Goal: Task Accomplishment & Management: Manage account settings

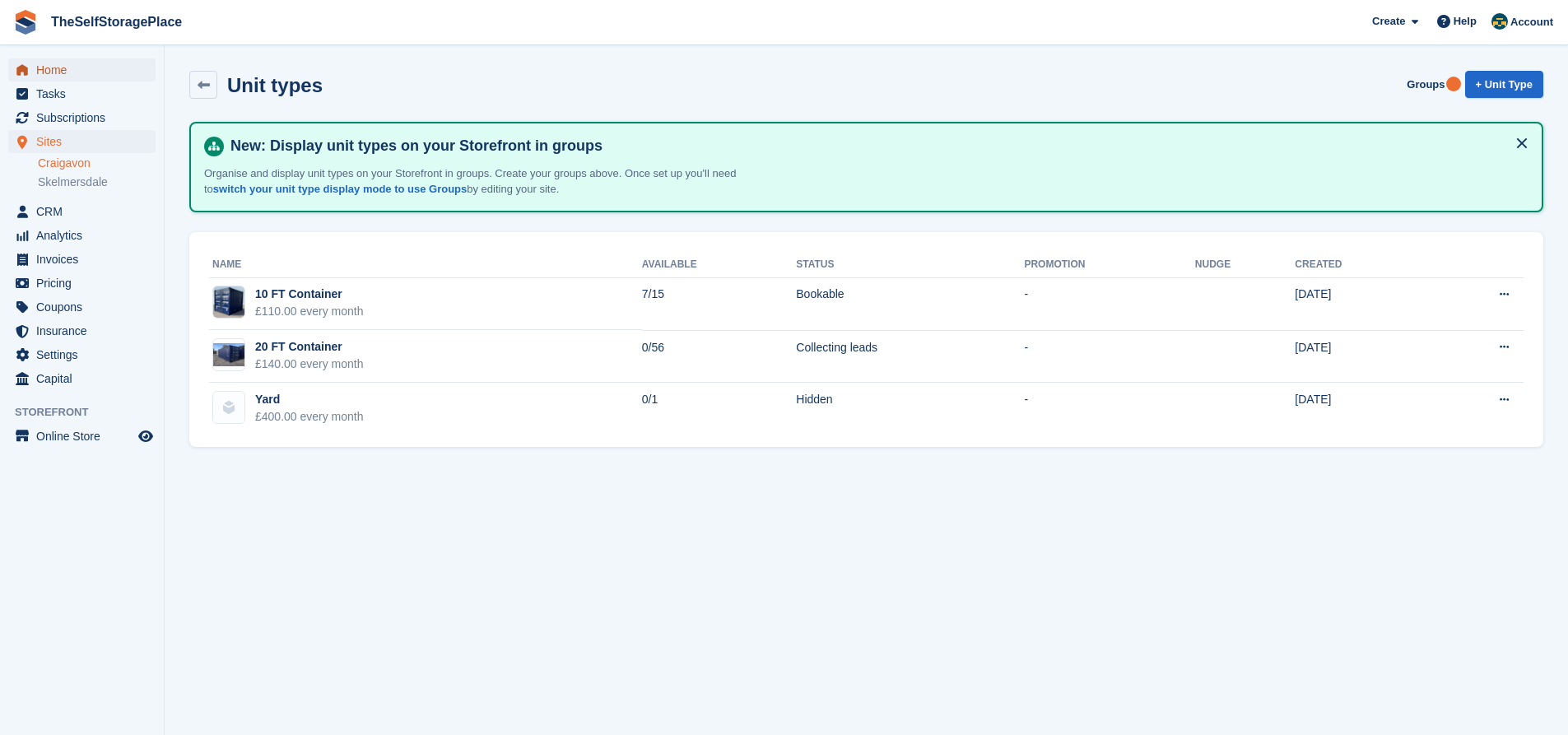
drag, startPoint x: 79, startPoint y: 60, endPoint x: 70, endPoint y: 68, distance: 12.0
click at [78, 60] on span "Home" at bounding box center [85, 70] width 99 height 23
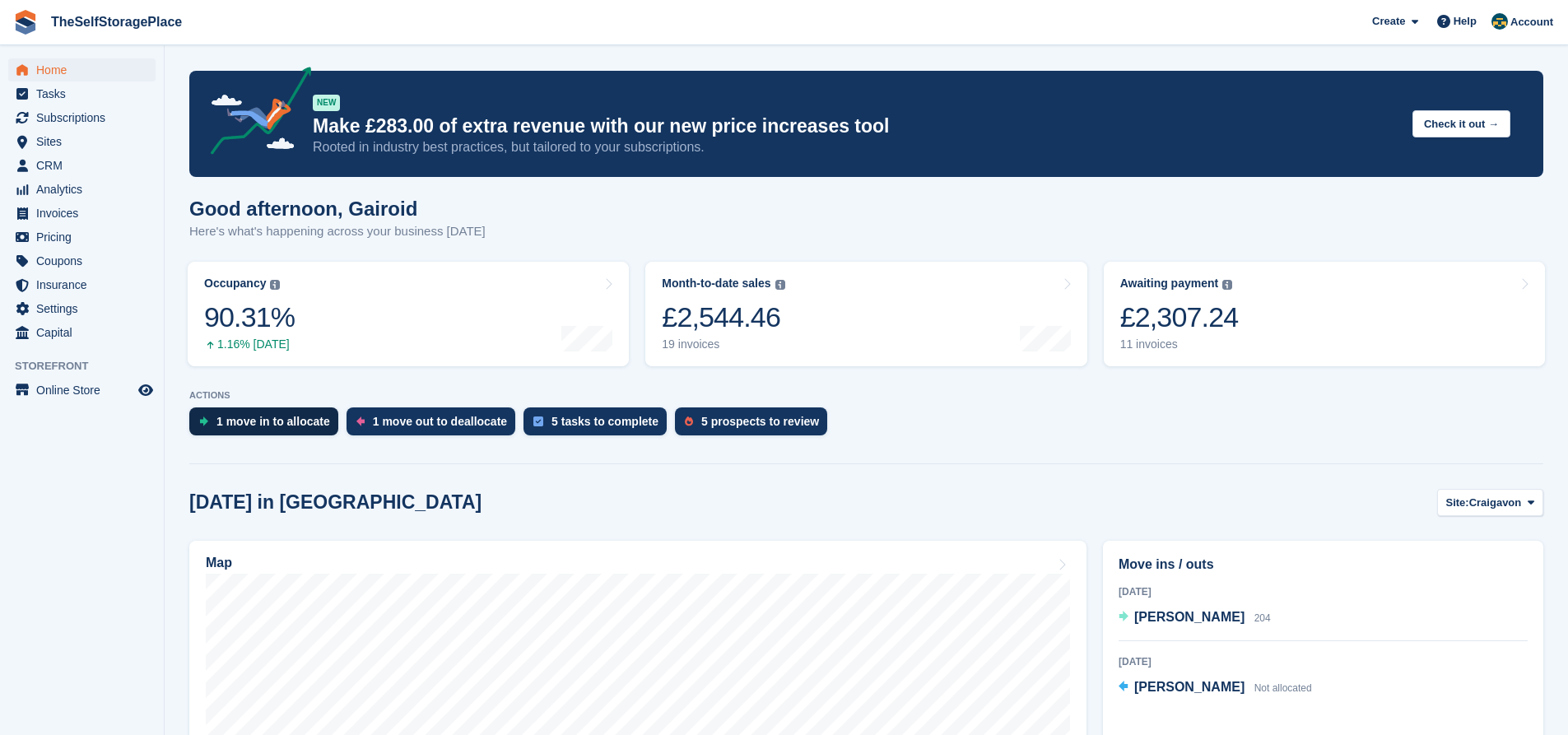
click at [239, 420] on div "1 move in to allocate" at bounding box center [273, 421] width 114 height 13
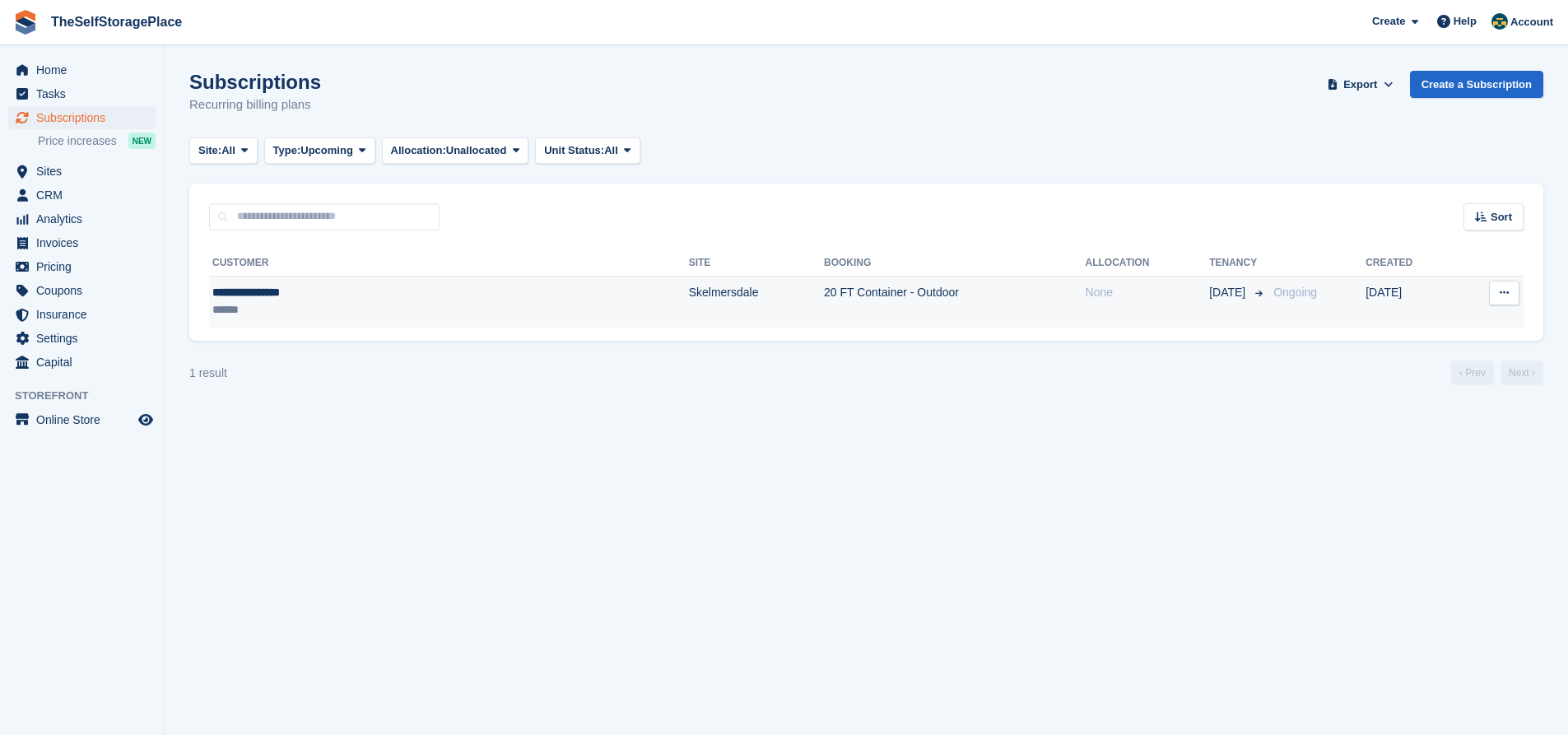
click at [689, 305] on td "Skelmersdale" at bounding box center [756, 301] width 135 height 52
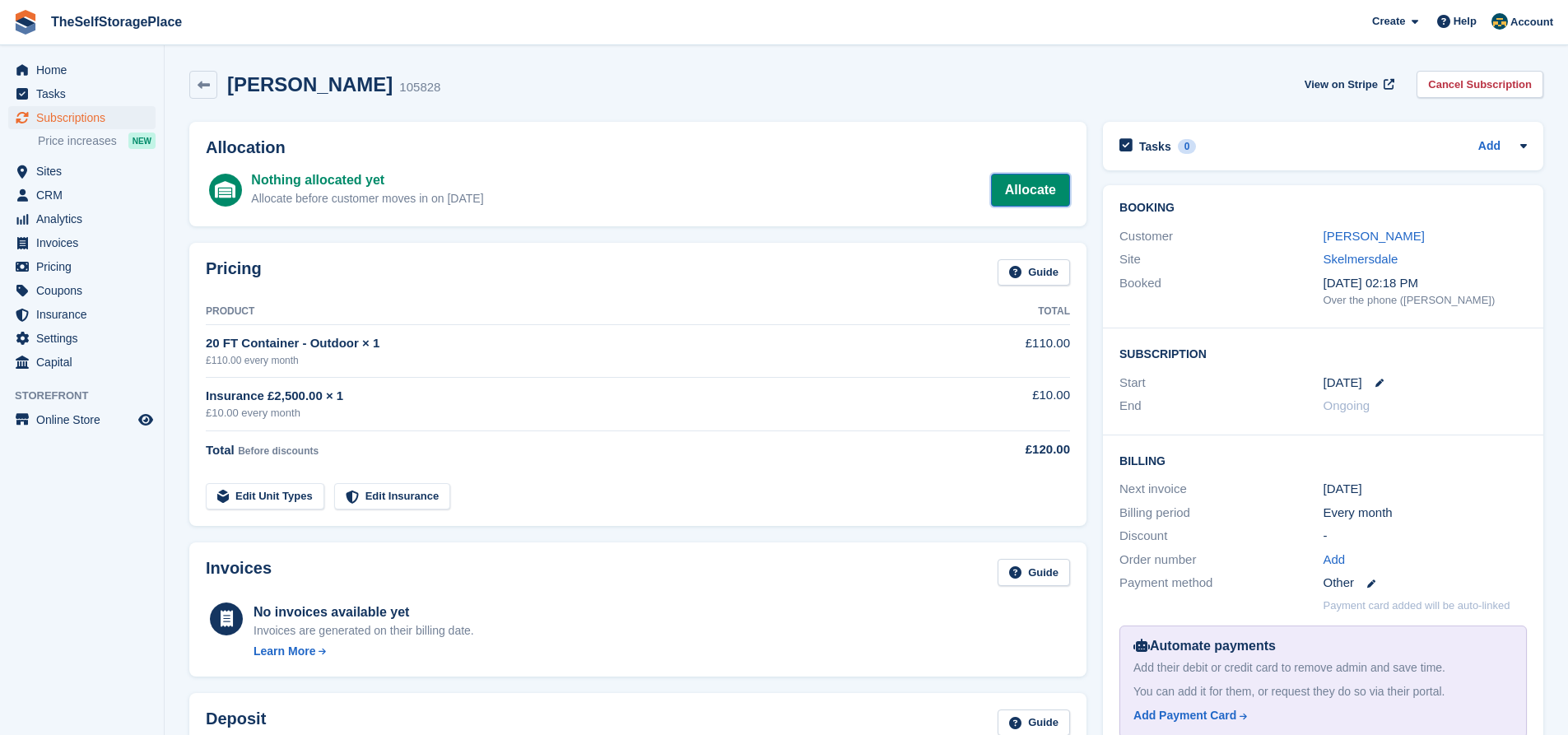
click at [1046, 190] on link "Allocate" at bounding box center [1031, 191] width 79 height 33
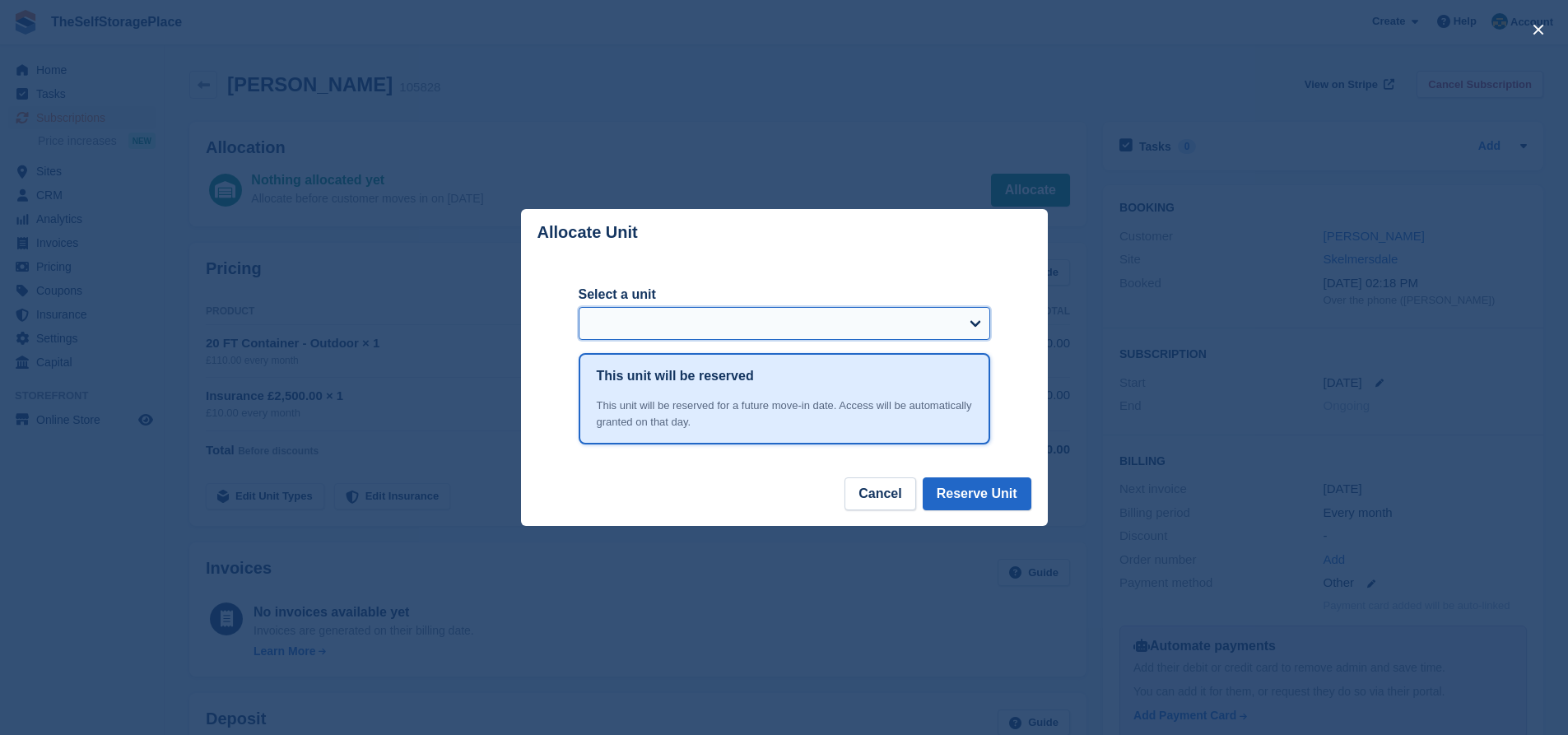
click at [705, 311] on select "Select a unit" at bounding box center [784, 324] width 411 height 33
click at [703, 334] on select "Select a unit" at bounding box center [784, 324] width 411 height 33
click at [850, 88] on div "close" at bounding box center [784, 368] width 1568 height 735
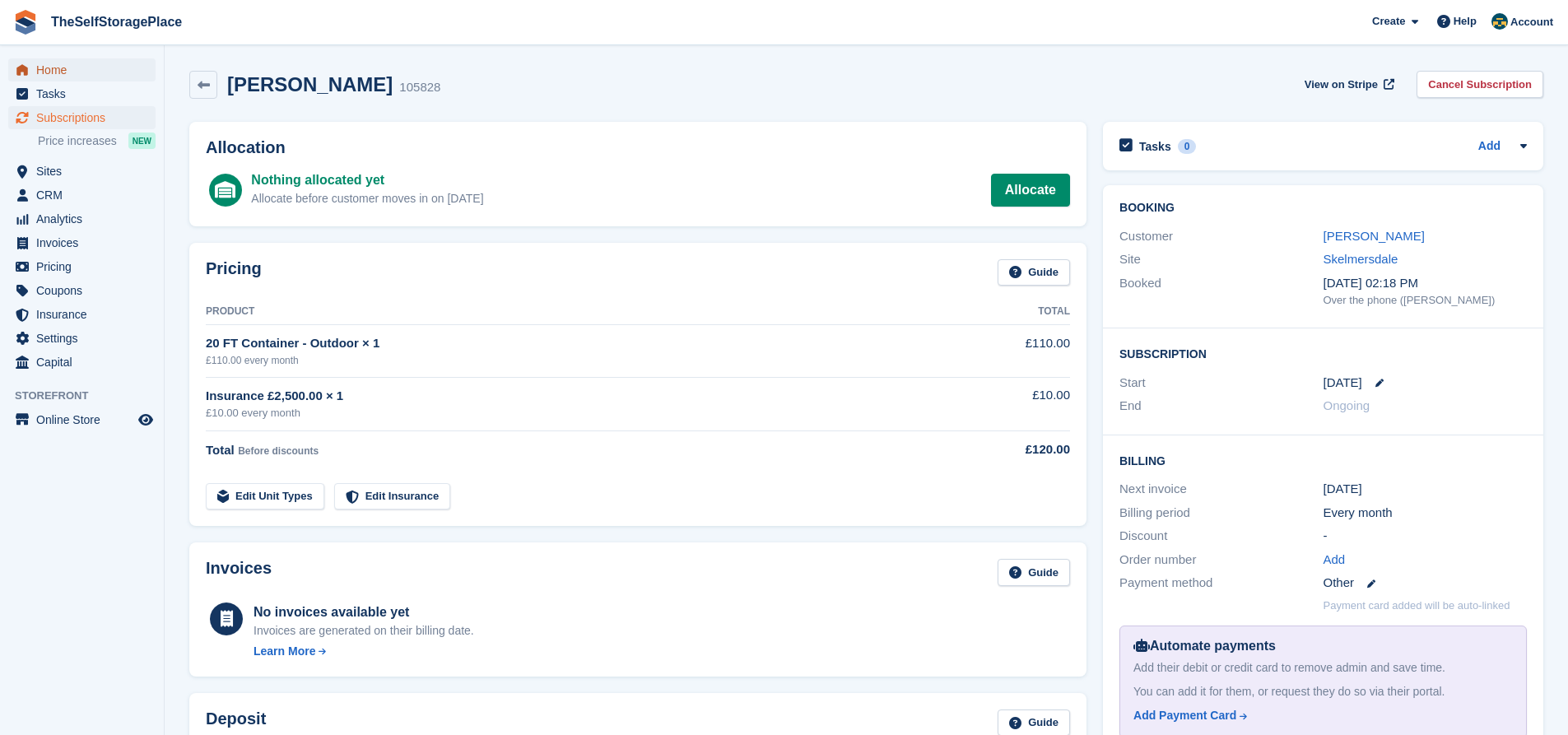
click at [75, 70] on span "Home" at bounding box center [85, 70] width 99 height 23
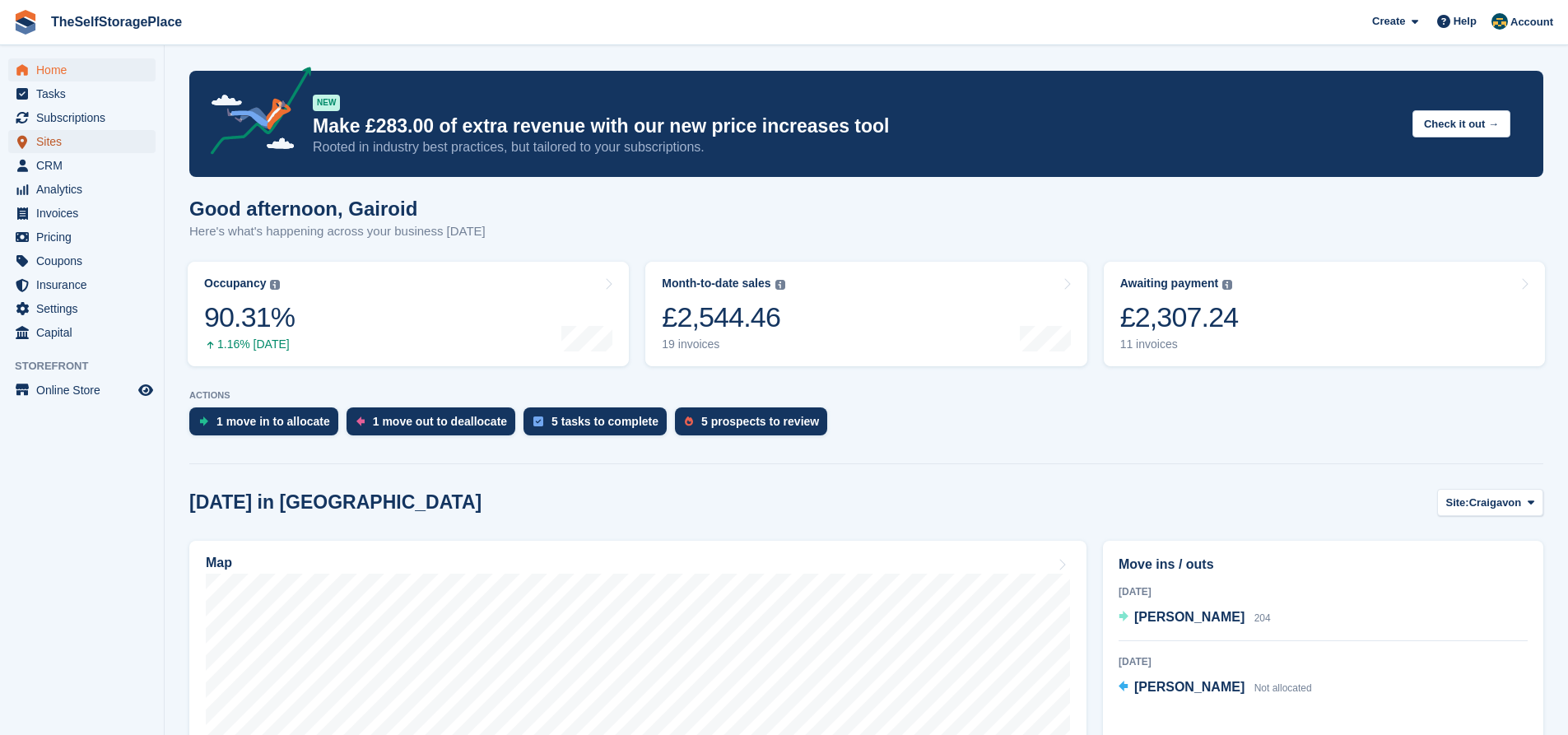
click at [49, 132] on span "Sites" at bounding box center [85, 142] width 99 height 23
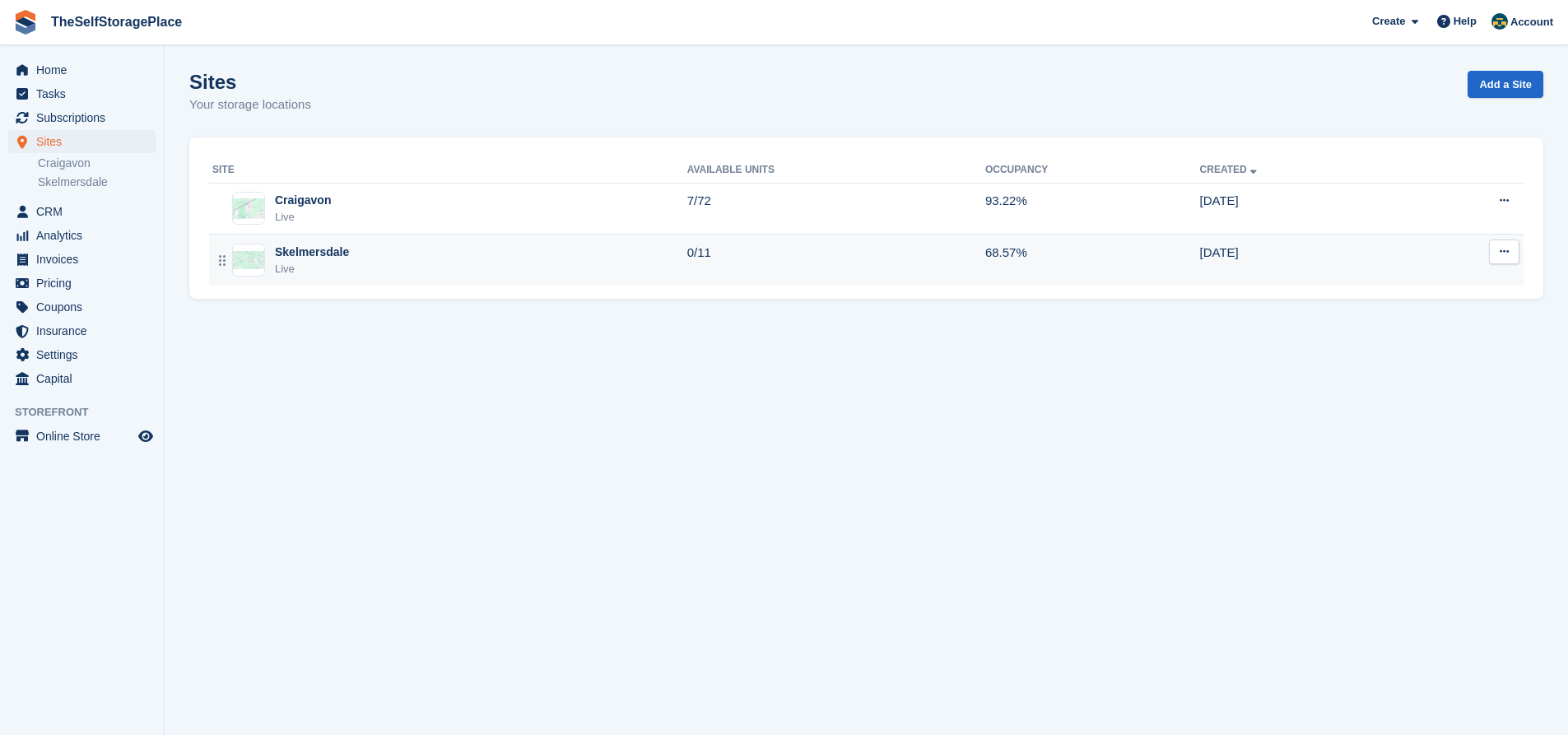
click at [320, 257] on div "Skelmersdale" at bounding box center [312, 252] width 74 height 18
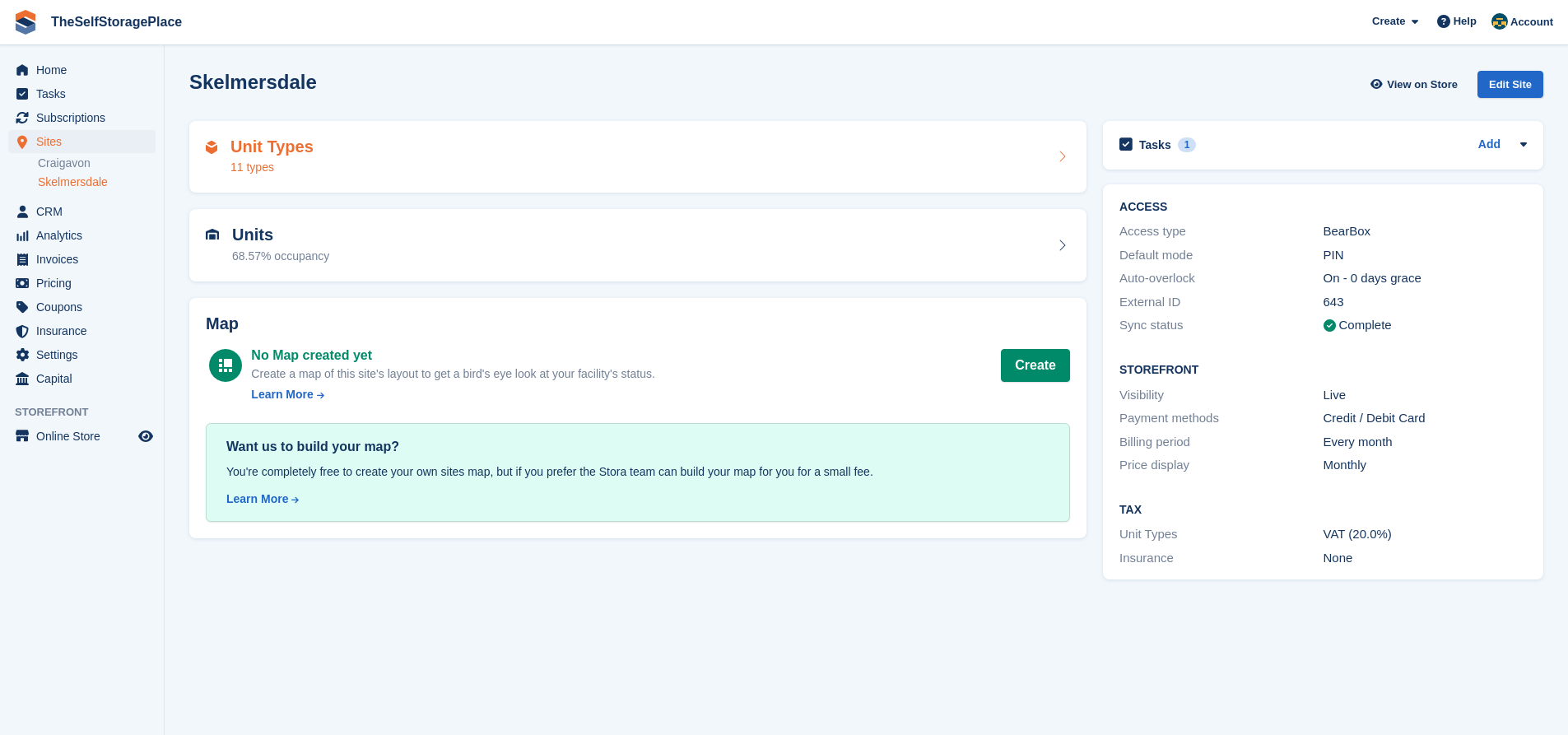
click at [335, 160] on div "Unit Types 11 types" at bounding box center [638, 157] width 864 height 39
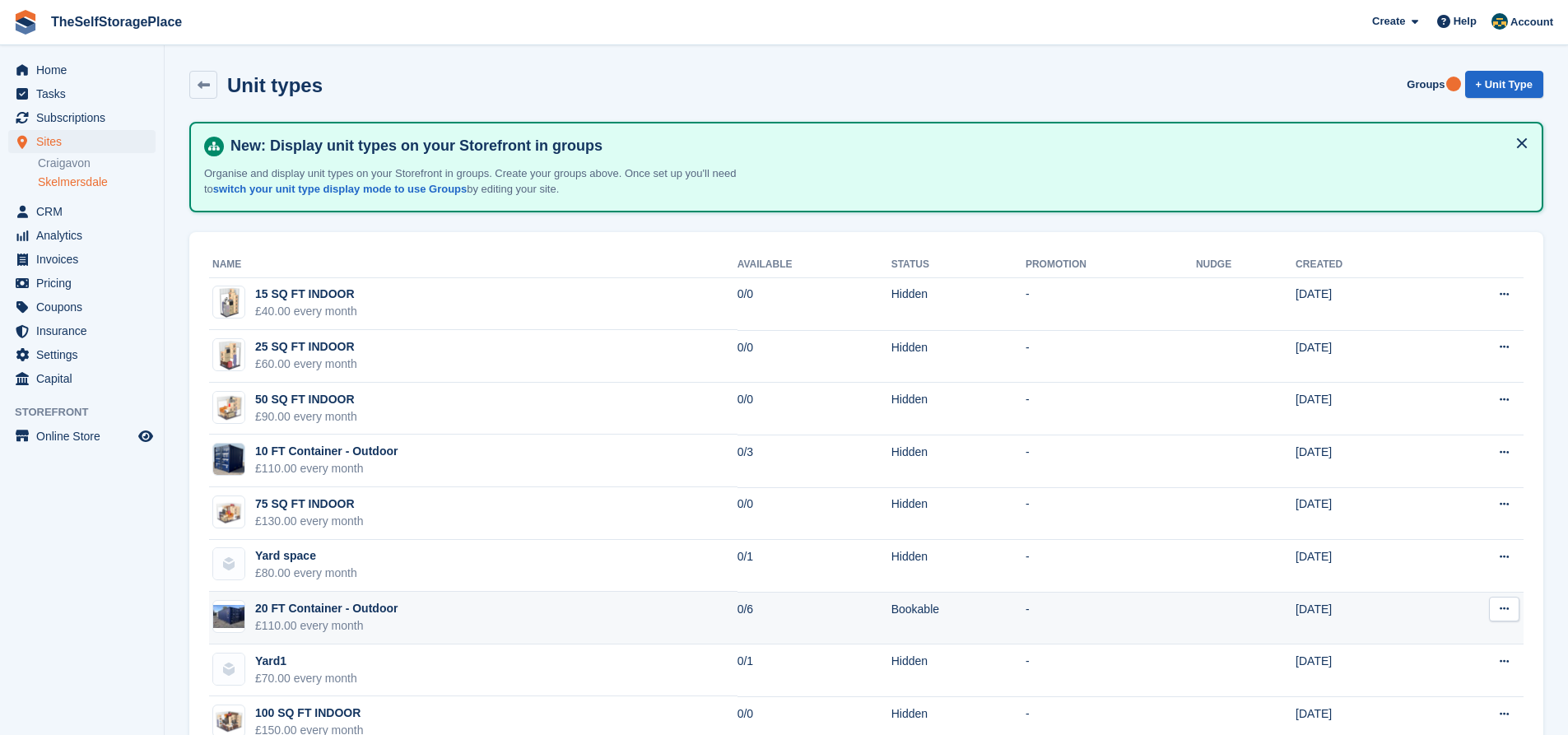
click at [346, 616] on div "20 FT Container - Outdoor" at bounding box center [326, 609] width 143 height 18
